Goal: Manage account settings

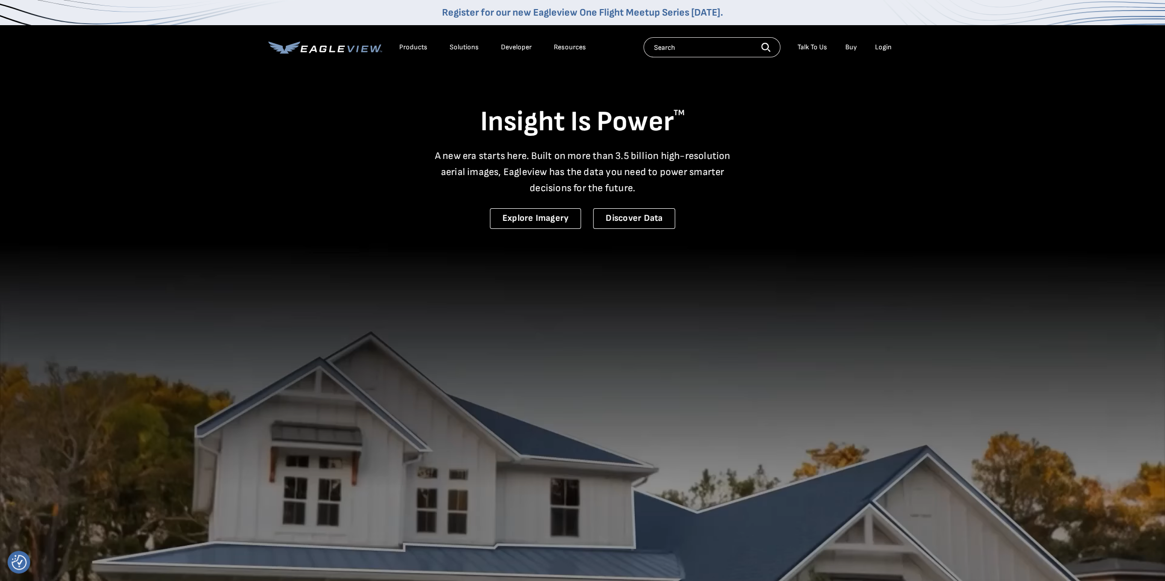
click at [880, 45] on div "Login" at bounding box center [883, 47] width 17 height 9
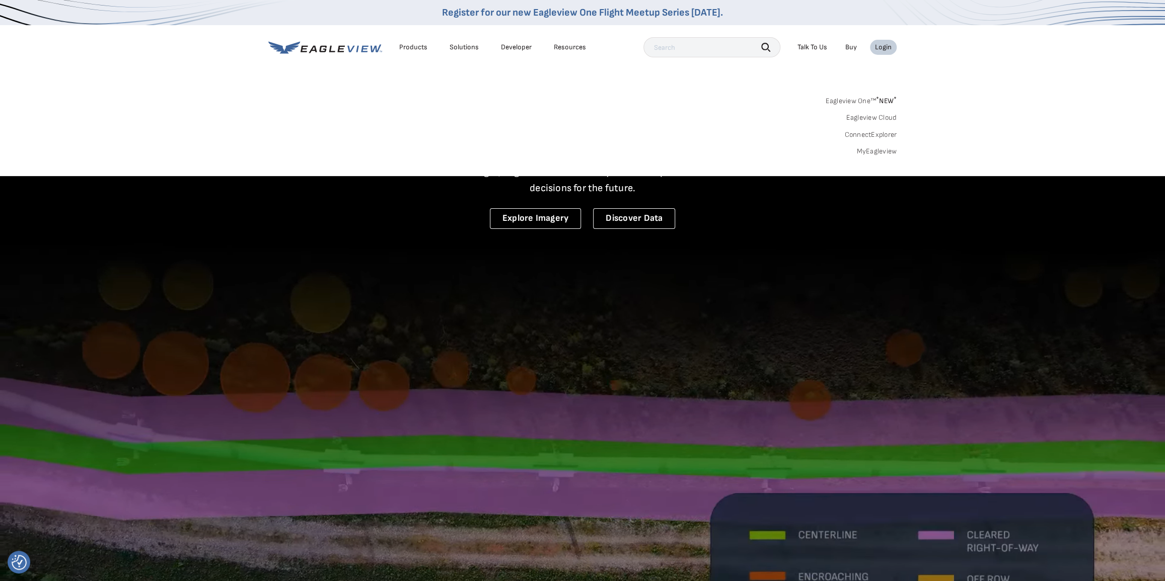
click at [880, 48] on div "Login" at bounding box center [883, 47] width 17 height 9
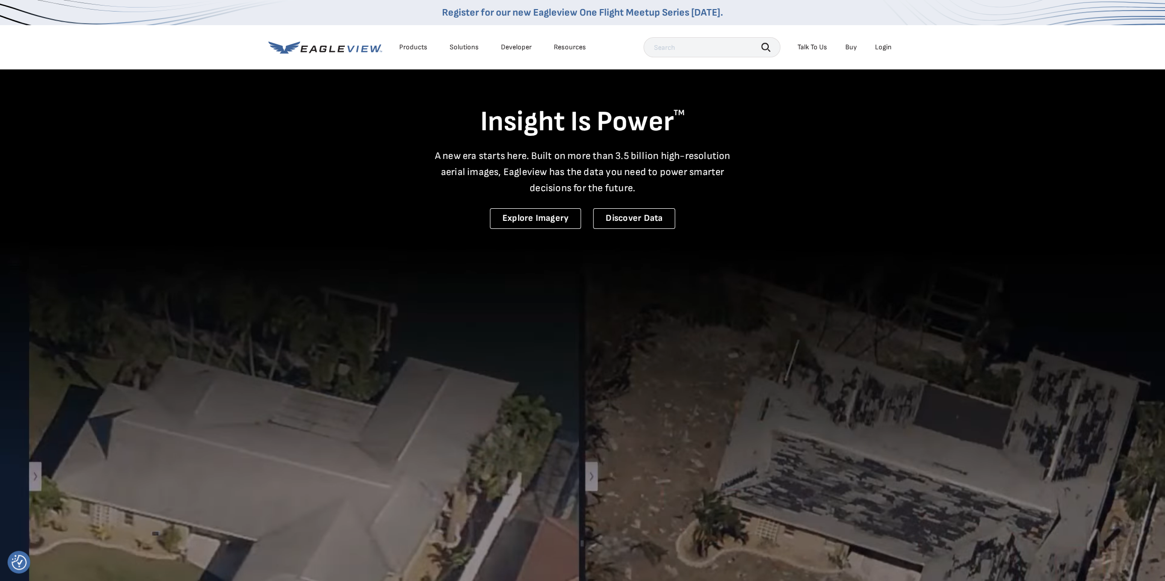
click at [883, 49] on div "Login" at bounding box center [883, 47] width 17 height 9
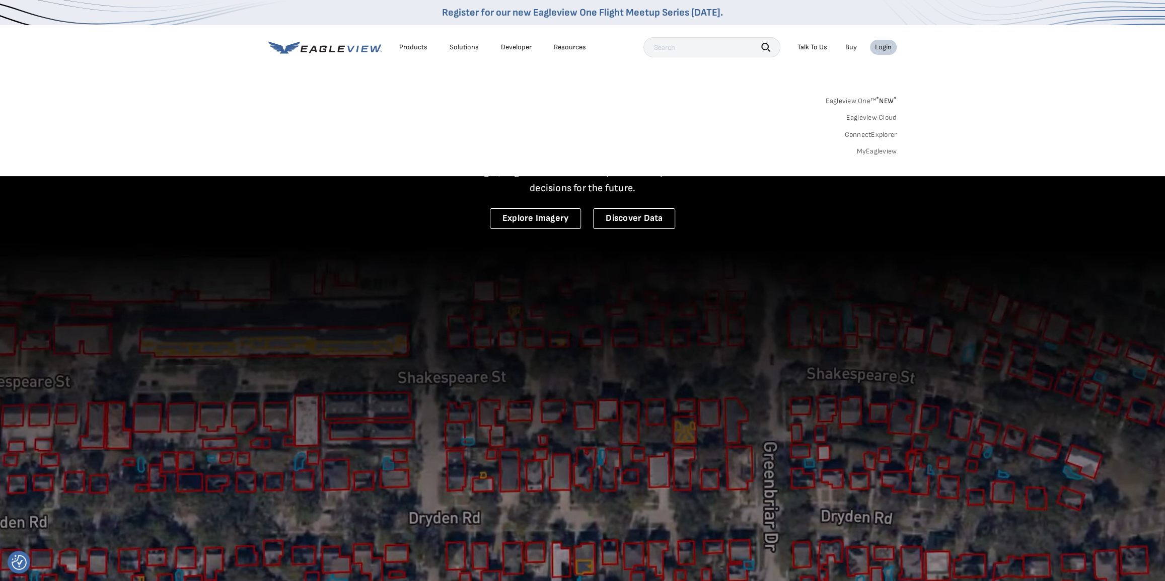
click at [880, 151] on link "MyEagleview" at bounding box center [876, 151] width 40 height 9
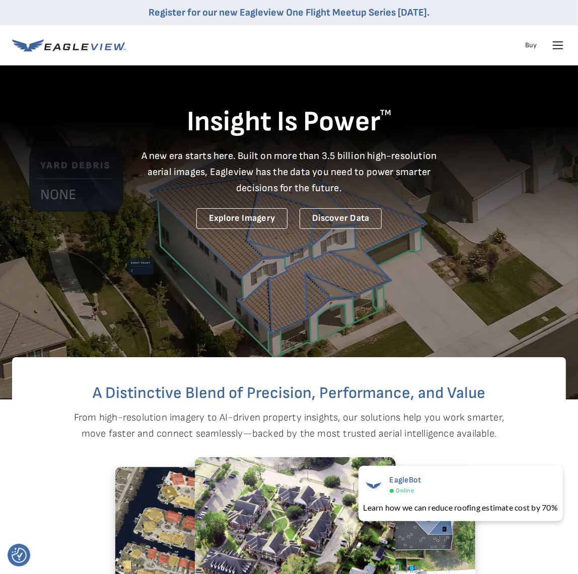
click at [0, 0] on div "Products" at bounding box center [0, 0] width 0 height 0
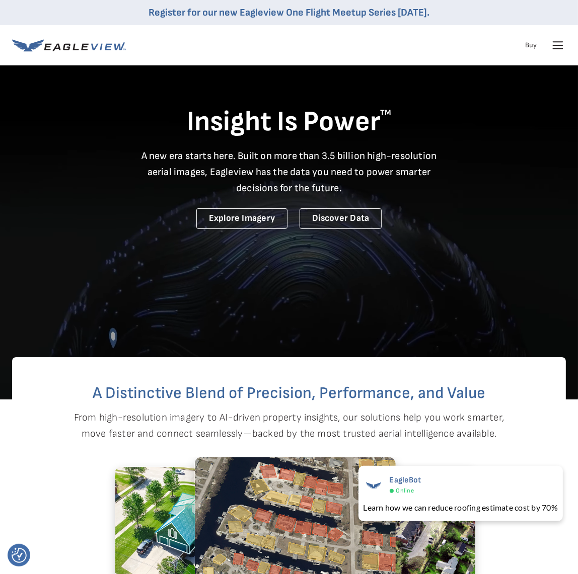
click at [479, 10] on div "Register for our new Eagleview One Flight Meetup Series [DATE]." at bounding box center [289, 12] width 578 height 25
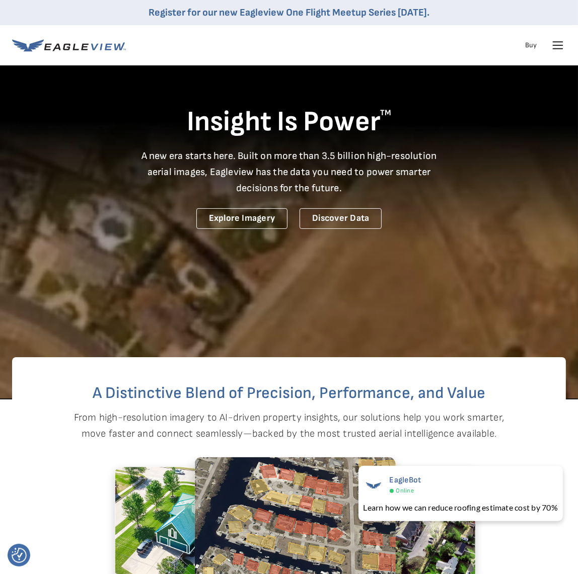
click at [0, 0] on div "Login" at bounding box center [0, 0] width 0 height 0
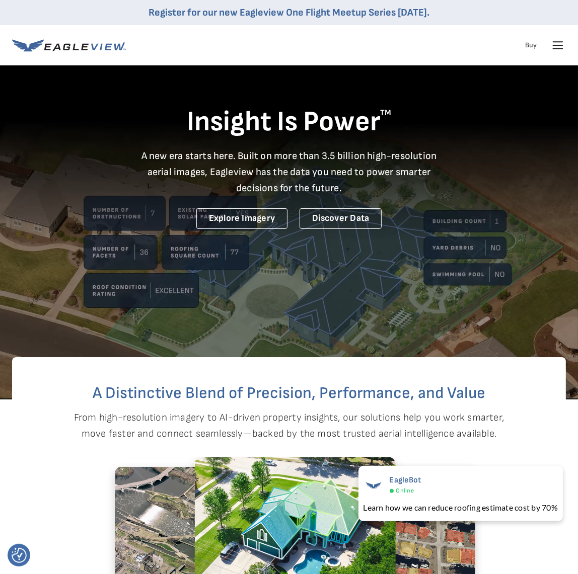
click at [0, 0] on div "Login" at bounding box center [0, 0] width 0 height 0
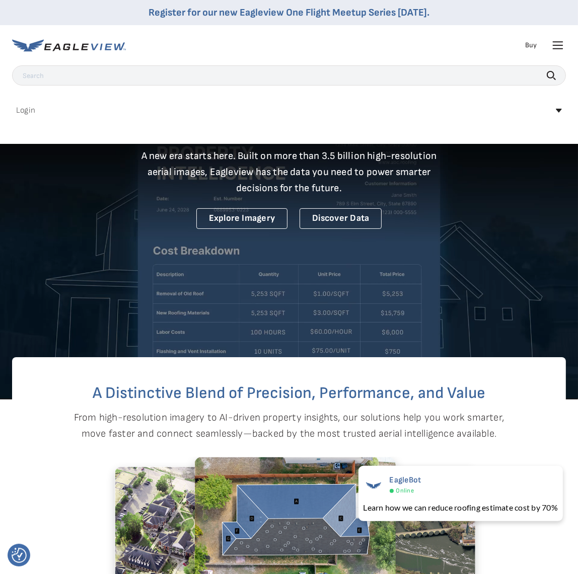
click at [0, 0] on link "MyEagleview" at bounding box center [0, 0] width 0 height 0
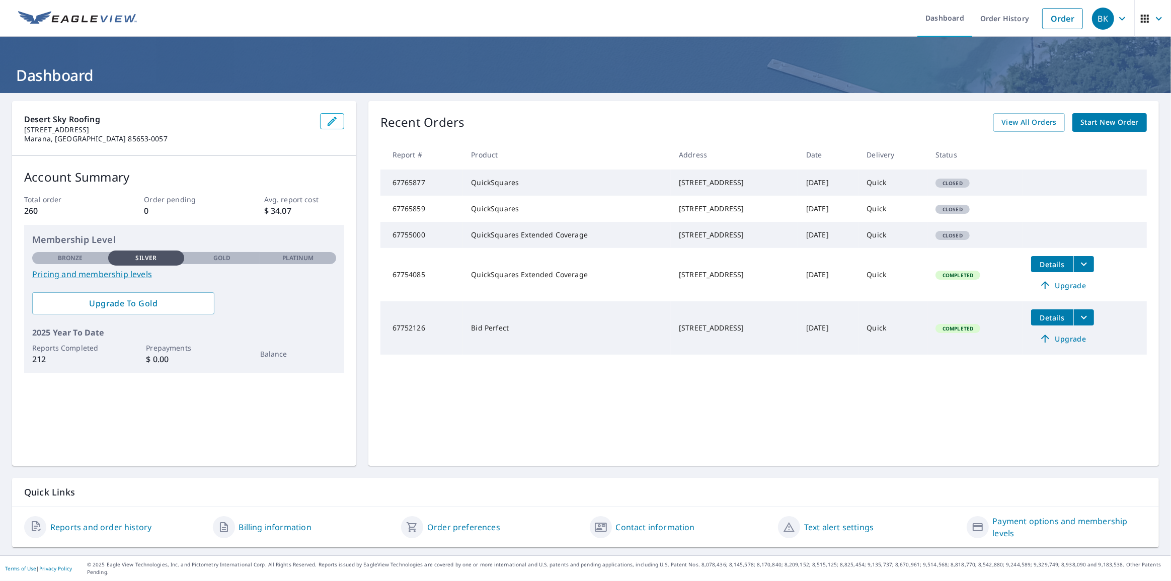
click at [255, 523] on link "Billing information" at bounding box center [275, 527] width 72 height 12
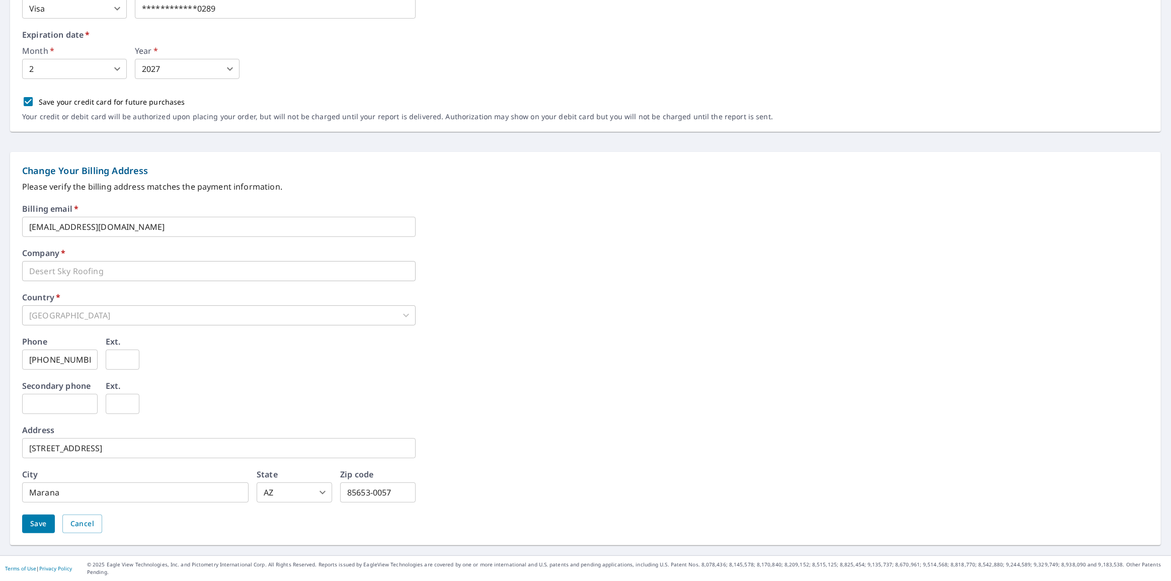
scroll to position [265, 0]
drag, startPoint x: 156, startPoint y: 448, endPoint x: 6, endPoint y: 447, distance: 150.5
click at [6, 447] on form "**********" at bounding box center [585, 203] width 1171 height 706
type input "18180 S Still Lea Place"
drag, startPoint x: 78, startPoint y: 496, endPoint x: 5, endPoint y: 492, distance: 73.6
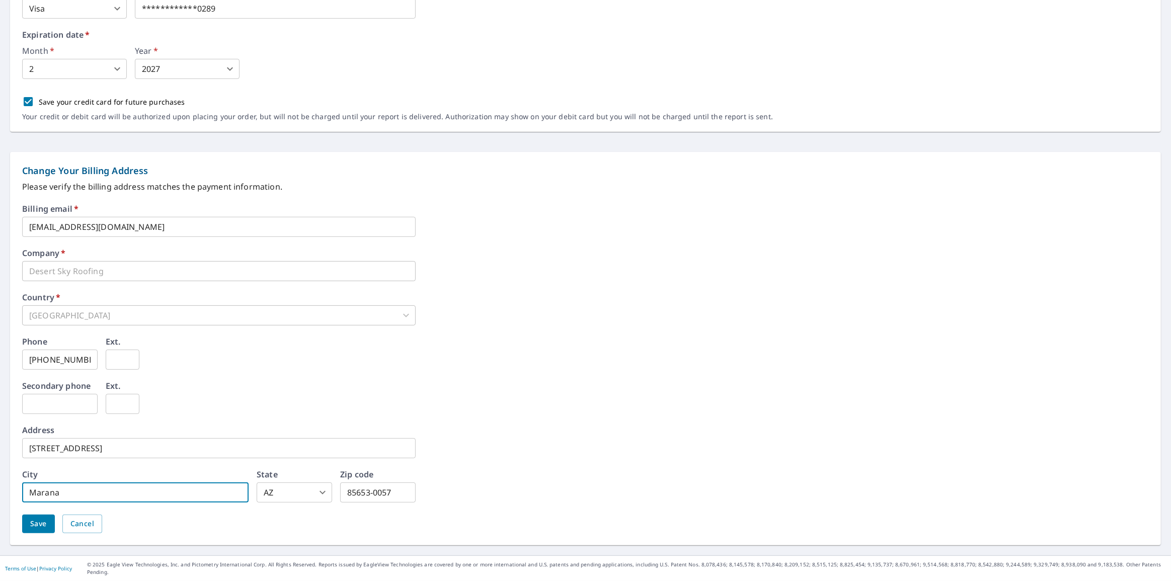
click at [5, 492] on form "**********" at bounding box center [585, 203] width 1171 height 706
type input "Sahuarita"
drag, startPoint x: 402, startPoint y: 491, endPoint x: 326, endPoint y: 486, distance: 75.7
click at [326, 486] on div "City Sahuarita ​ State AZ AZ ​ Zip code 85653-0057 ​" at bounding box center [219, 487] width 394 height 32
type input "85629"
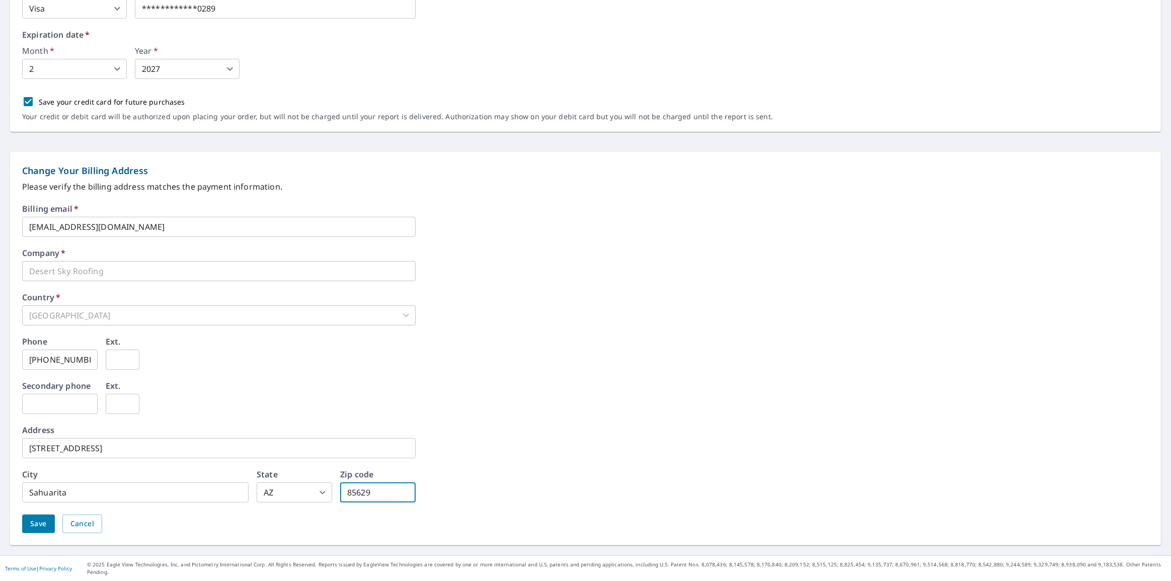
click at [594, 478] on div "Billing email   * bill.desertskyroofing@gmail.com ​ Company   * Desert Sky Roof…" at bounding box center [585, 375] width 1127 height 341
click at [30, 523] on span "Save" at bounding box center [38, 524] width 17 height 13
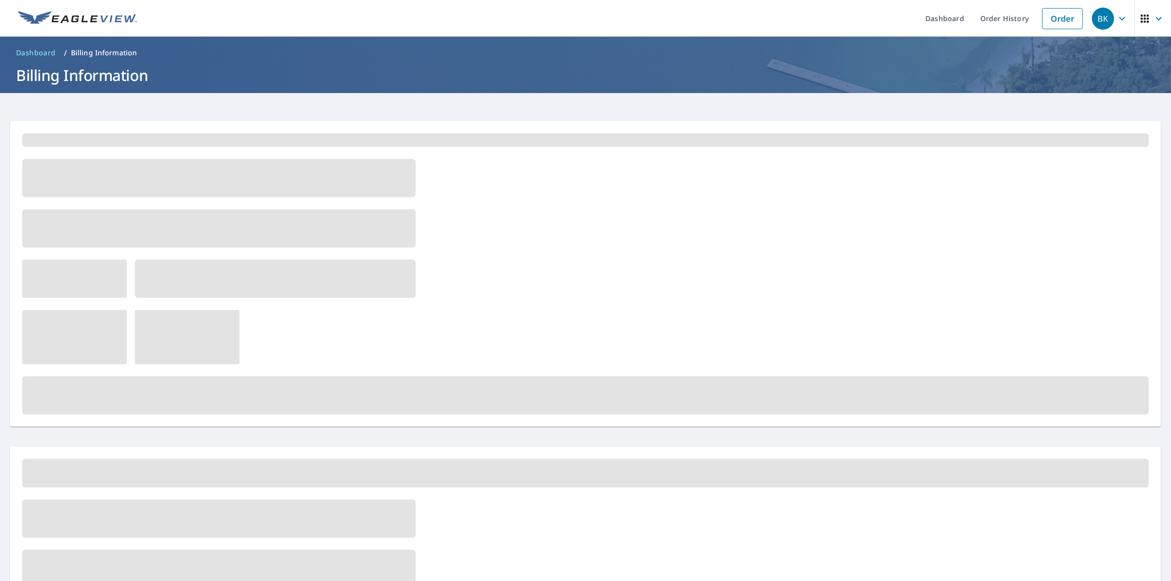
scroll to position [0, 0]
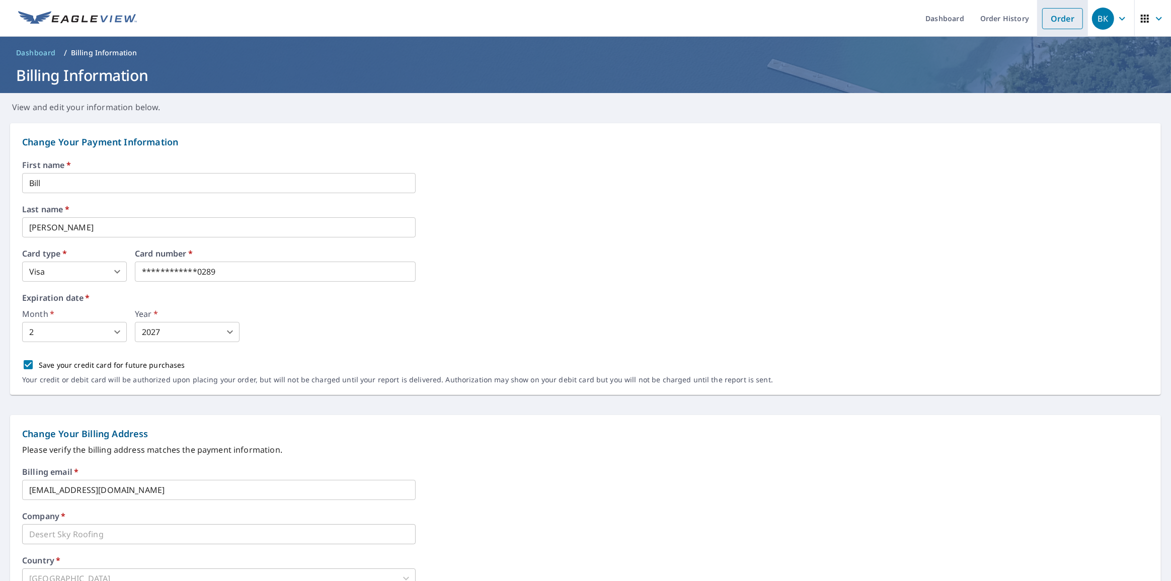
click at [1056, 18] on link "Order" at bounding box center [1062, 18] width 41 height 21
